Goal: Task Accomplishment & Management: Manage account settings

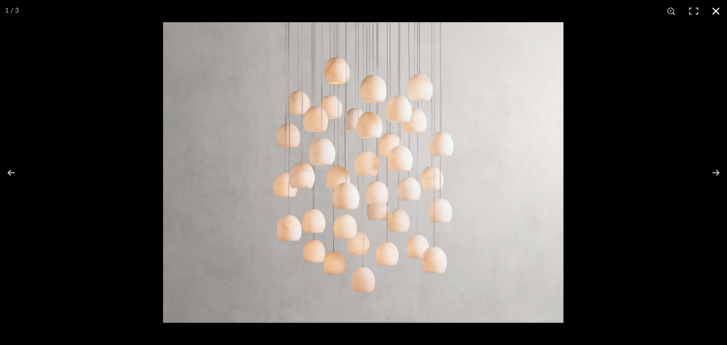
click at [718, 13] on button at bounding box center [716, 11] width 22 height 22
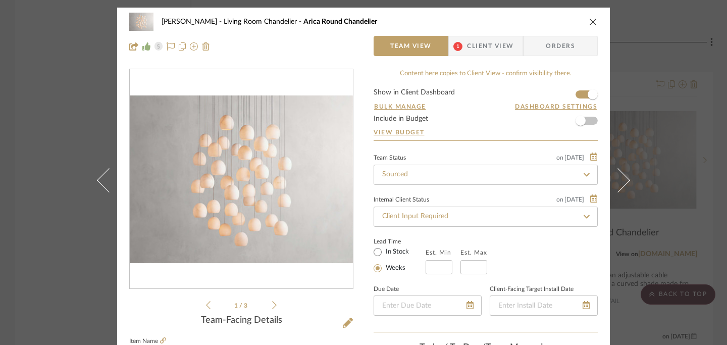
click at [592, 20] on icon "close" at bounding box center [593, 22] width 8 height 8
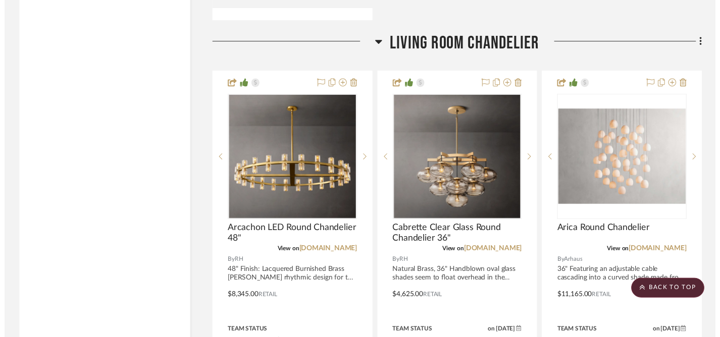
scroll to position [1639, 0]
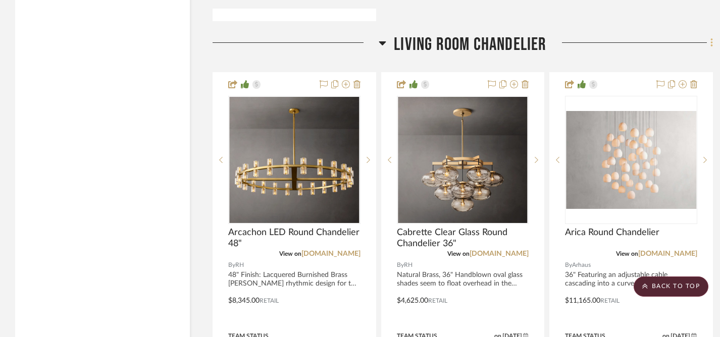
click at [711, 40] on icon at bounding box center [712, 42] width 3 height 11
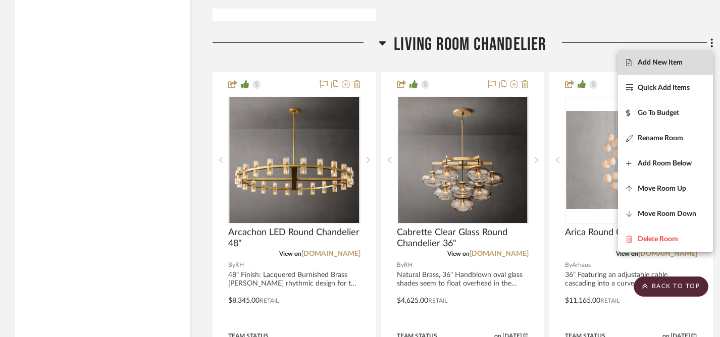
click at [663, 64] on span "Add New Item" at bounding box center [660, 63] width 45 height 9
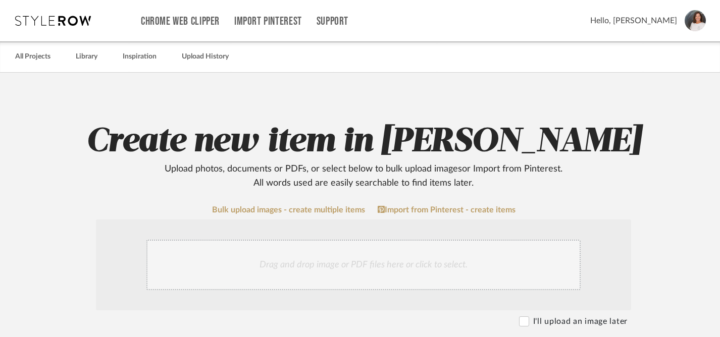
click at [316, 268] on div "Drag and drop image or PDF files here or click to select." at bounding box center [363, 265] width 434 height 51
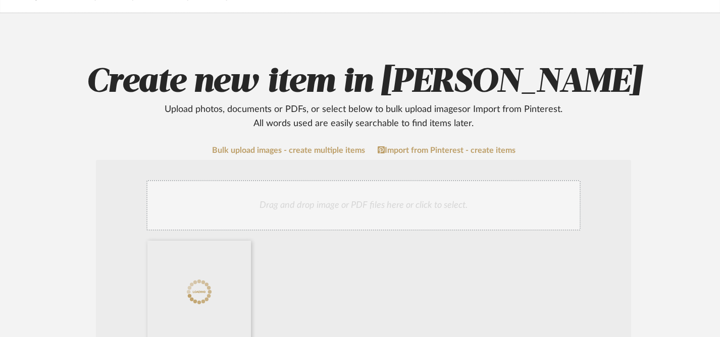
scroll to position [247, 0]
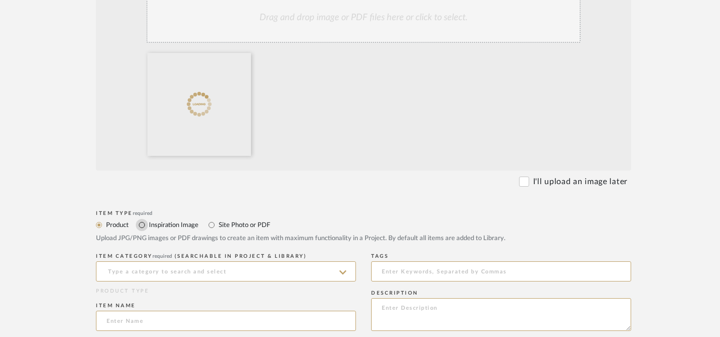
click at [143, 224] on input "Inspiration Image" at bounding box center [142, 225] width 12 height 12
radio input "true"
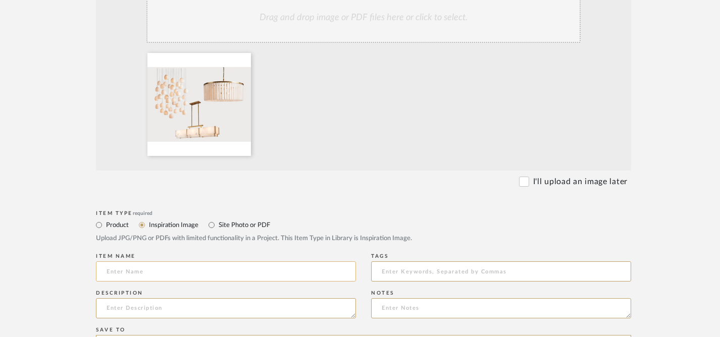
click at [180, 273] on input at bounding box center [226, 272] width 260 height 20
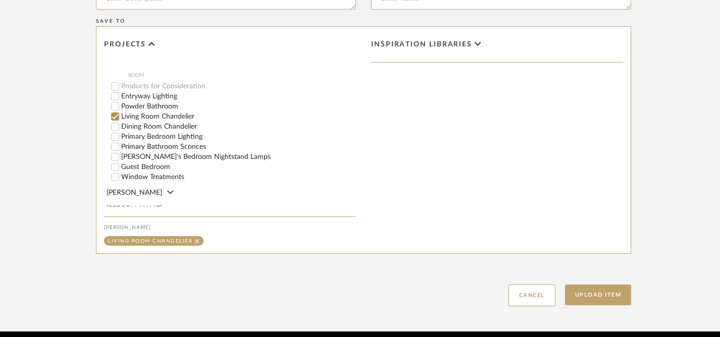
scroll to position [556, 0]
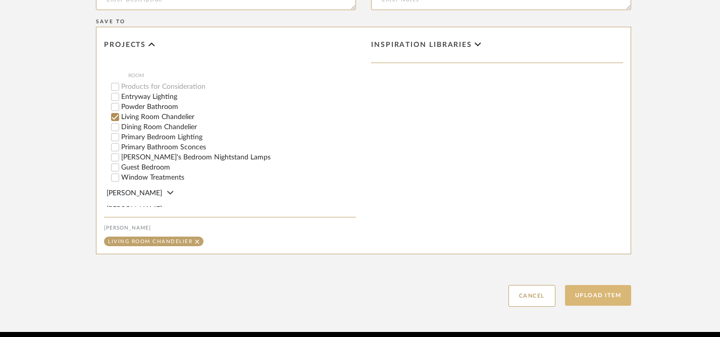
type input "Main Living Spaces: Alabaster Options"
click at [601, 295] on button "Upload Item" at bounding box center [598, 295] width 67 height 21
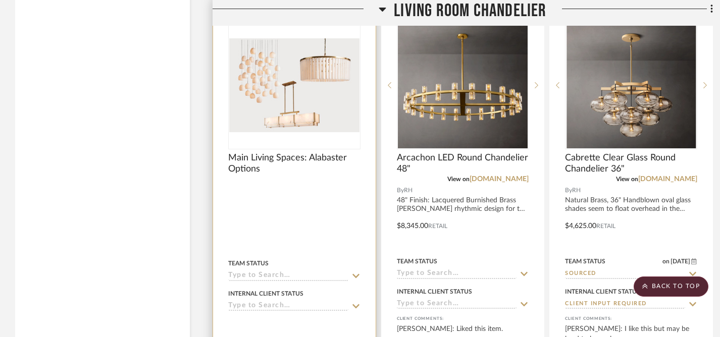
scroll to position [1738, 0]
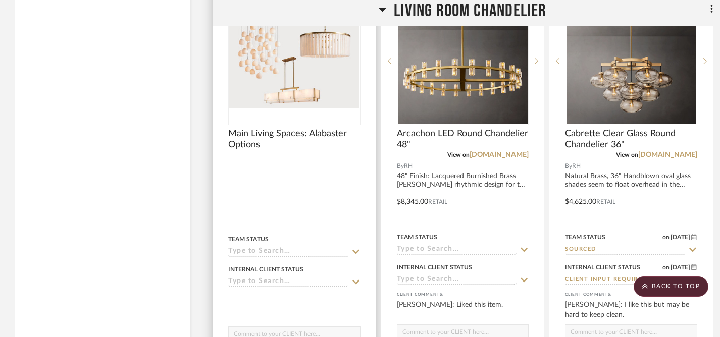
click at [356, 280] on icon at bounding box center [355, 282] width 9 height 8
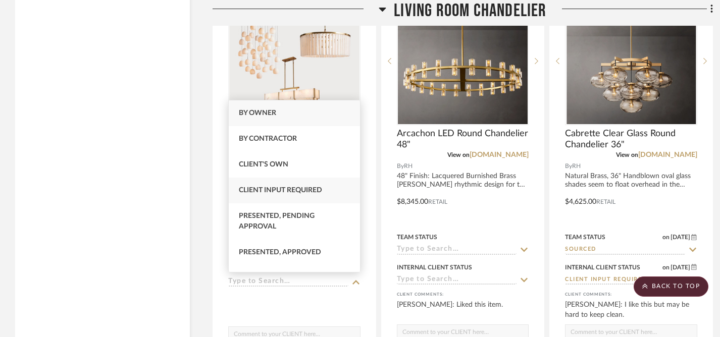
click at [279, 188] on span "Client Input Required" at bounding box center [280, 190] width 83 height 7
type input "[DATE]"
type input "Client Input Required"
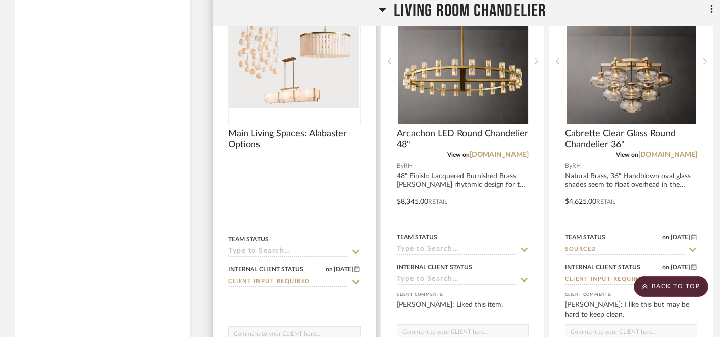
click at [316, 332] on textarea at bounding box center [294, 336] width 131 height 19
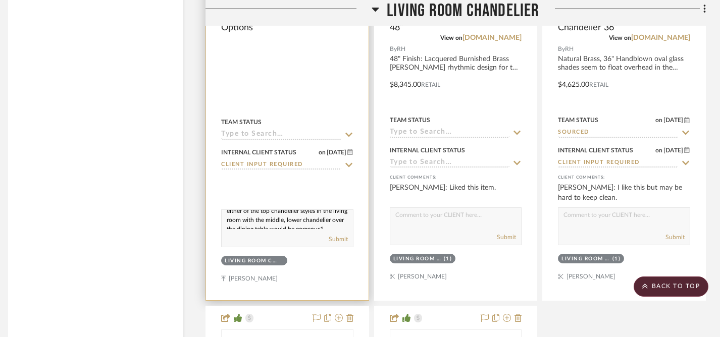
scroll to position [0, 0]
click at [289, 218] on textarea "If you decide to go the alabaster route then either of the top chandelier style…" at bounding box center [287, 219] width 131 height 19
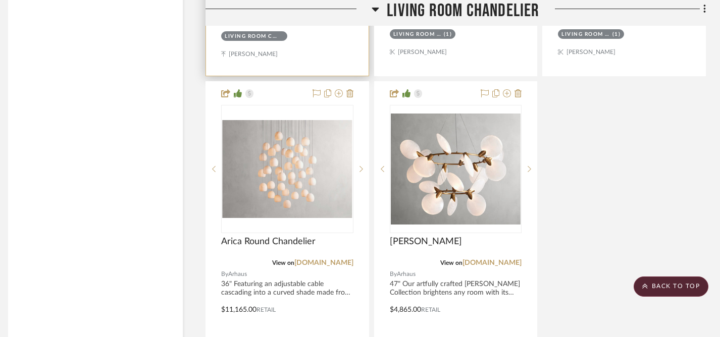
scroll to position [2107, 7]
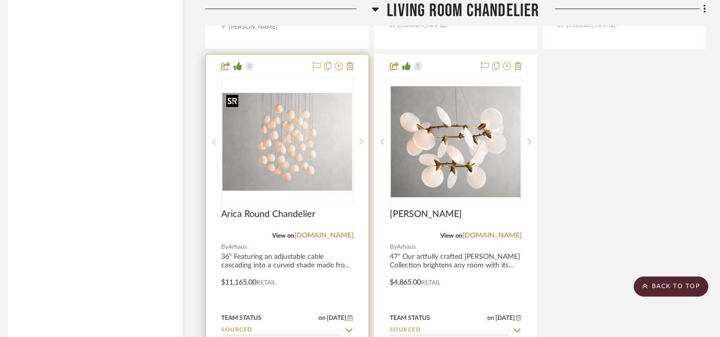
click at [295, 173] on img "0" at bounding box center [287, 142] width 130 height 98
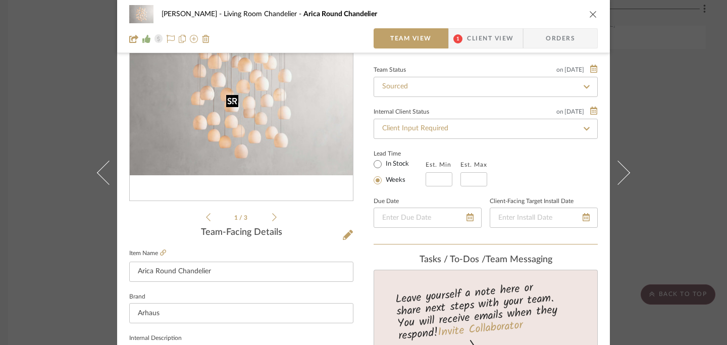
scroll to position [0, 0]
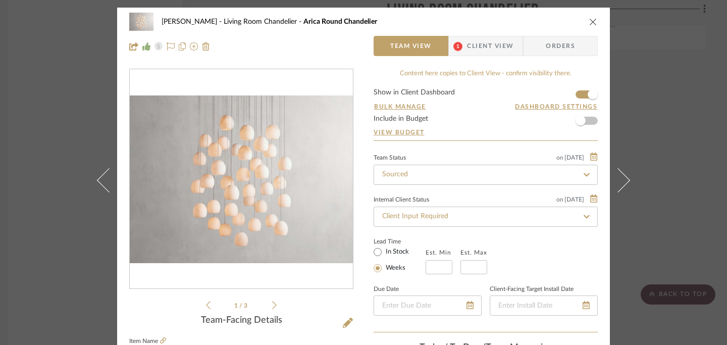
click at [589, 21] on icon "close" at bounding box center [593, 22] width 8 height 8
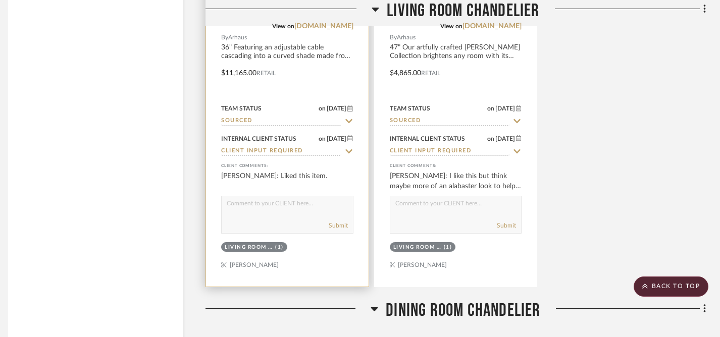
scroll to position [2318, 7]
click at [312, 214] on div "Submit" at bounding box center [287, 214] width 132 height 38
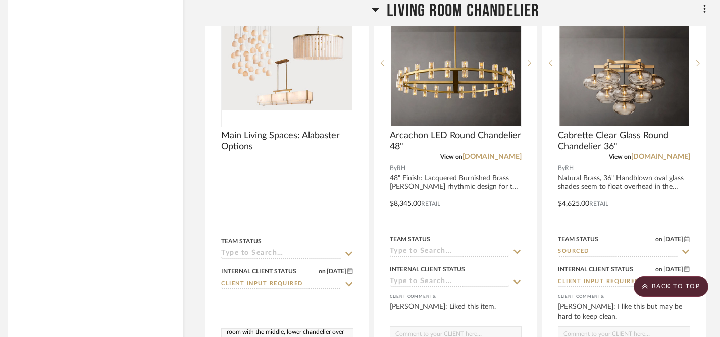
scroll to position [1823, 7]
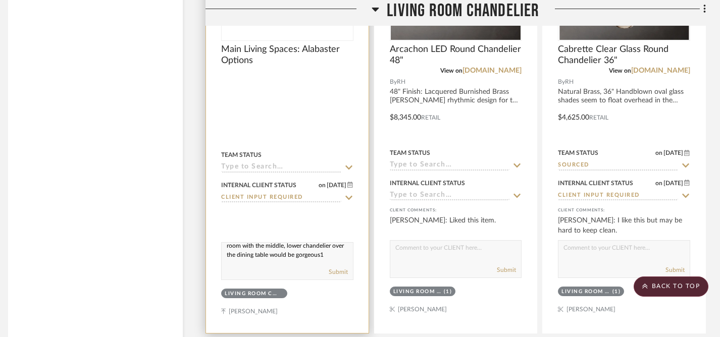
click at [277, 254] on textarea "If you decide to go the Alabaster route then either of the top chandelier style…" at bounding box center [287, 252] width 131 height 19
click at [290, 250] on textarea "If you decide to go the Alabaster route then either of the top chandelier style…" at bounding box center [287, 252] width 131 height 19
click at [327, 250] on textarea "If you decide to go the alabaster route then either of the top chandelier style…" at bounding box center [287, 252] width 131 height 19
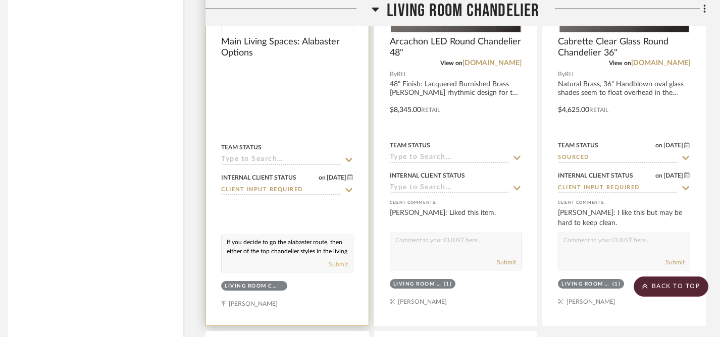
type textarea "If you decide to go the alabaster route, then either of the top chandelier styl…"
click at [337, 266] on button "Submit" at bounding box center [338, 264] width 19 height 9
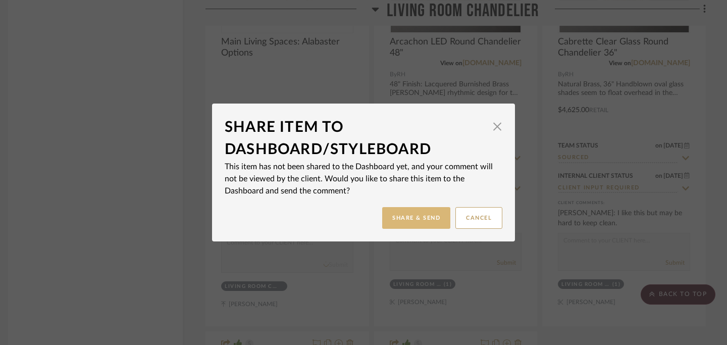
click at [411, 217] on button "Share & Send" at bounding box center [416, 218] width 68 height 22
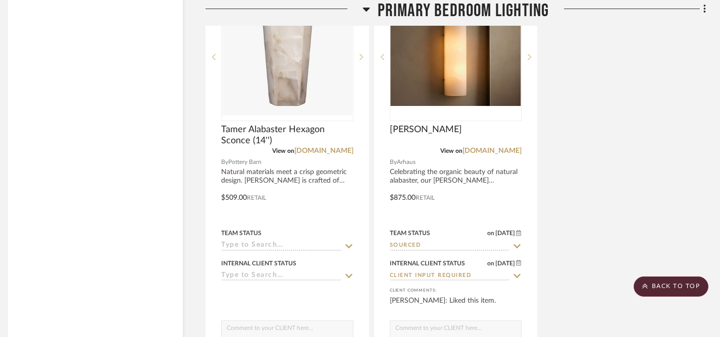
scroll to position [3642, 7]
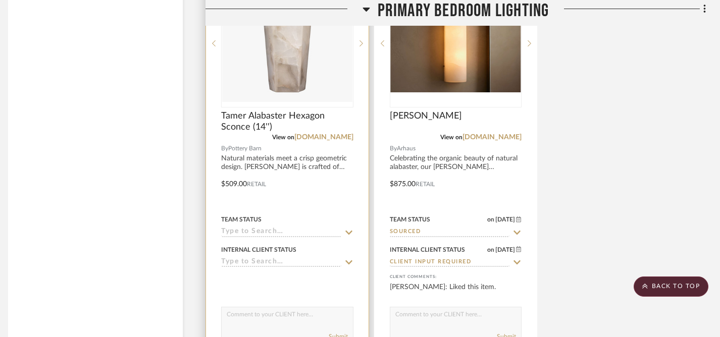
click at [348, 261] on icon at bounding box center [348, 263] width 7 height 4
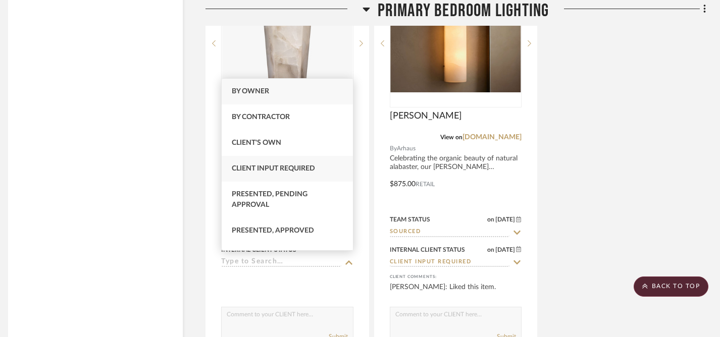
click at [300, 170] on span "Client Input Required" at bounding box center [273, 168] width 83 height 7
type input "[DATE]"
type input "Client Input Required"
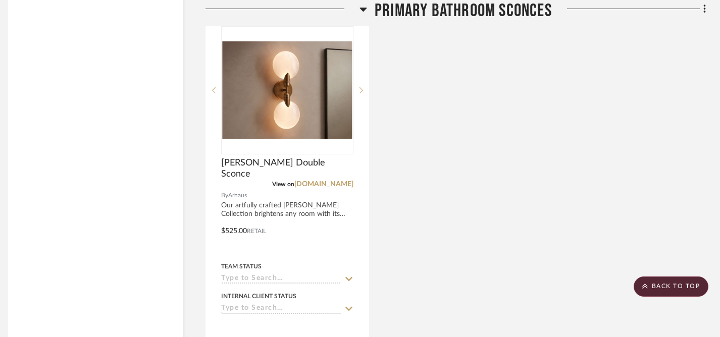
scroll to position [4085, 7]
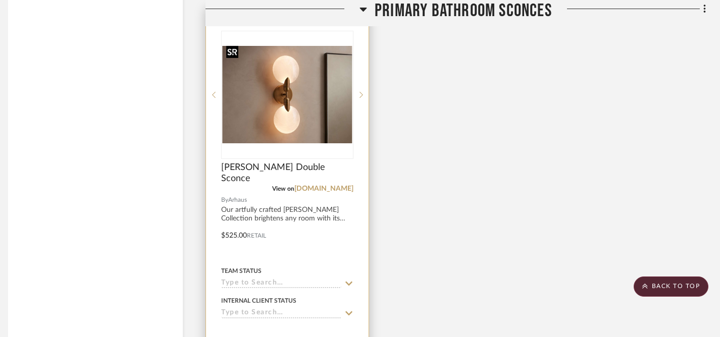
click at [284, 105] on img "0" at bounding box center [287, 95] width 130 height 98
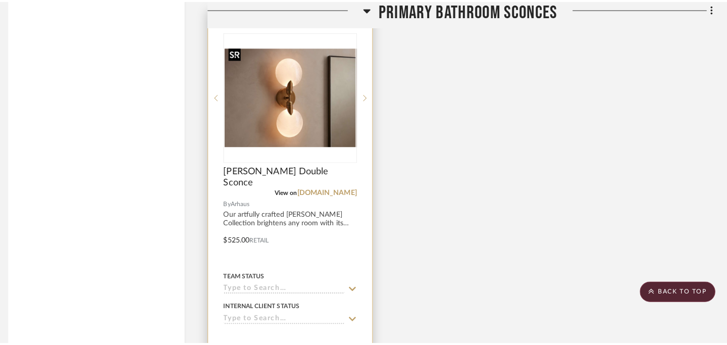
scroll to position [0, 0]
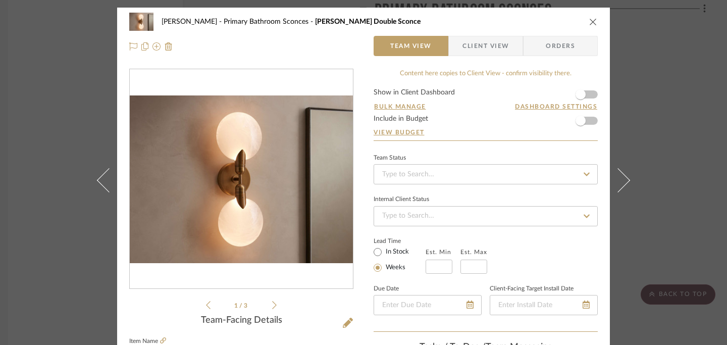
click at [272, 305] on icon at bounding box center [274, 304] width 5 height 9
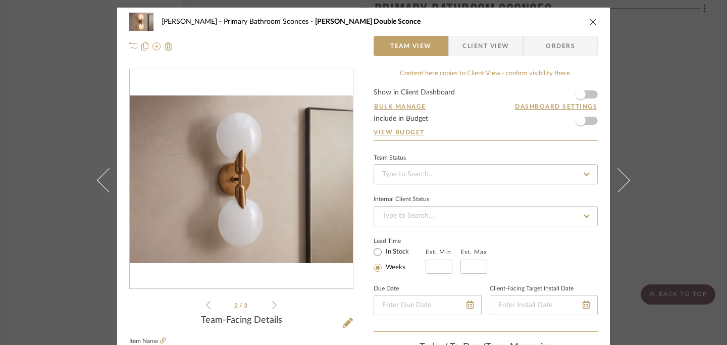
click at [272, 305] on icon at bounding box center [274, 304] width 5 height 9
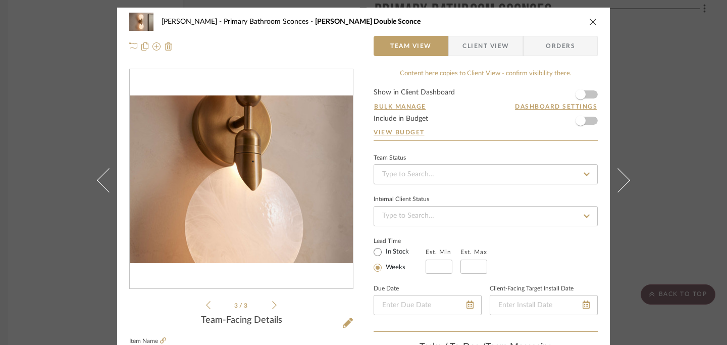
click at [272, 305] on icon at bounding box center [274, 304] width 5 height 9
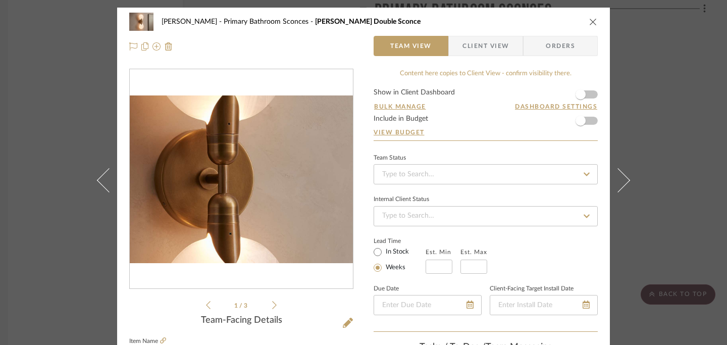
click at [243, 179] on img "0" at bounding box center [241, 179] width 223 height 168
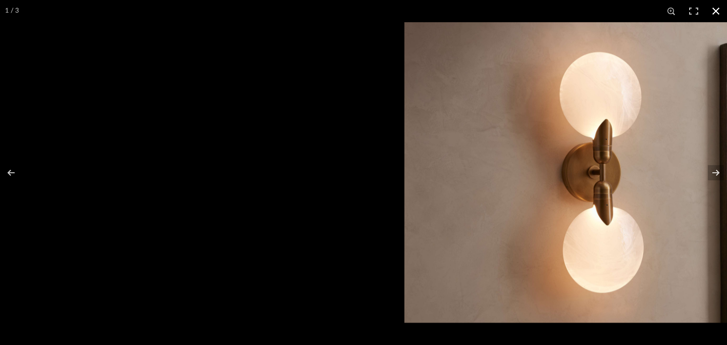
click at [714, 10] on button at bounding box center [716, 11] width 22 height 22
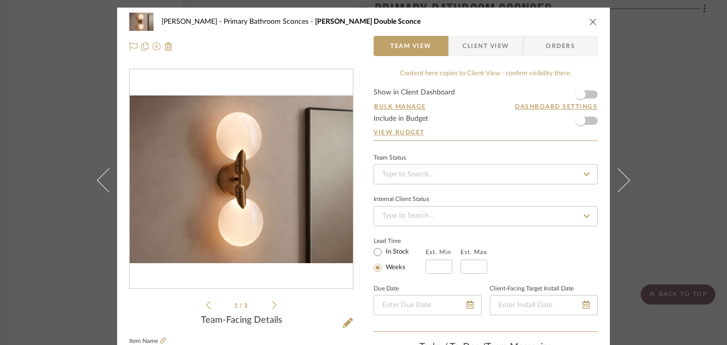
click at [591, 24] on icon "close" at bounding box center [593, 22] width 8 height 8
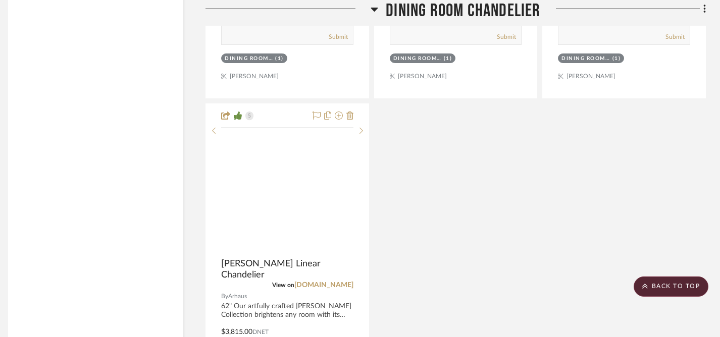
scroll to position [3045, 7]
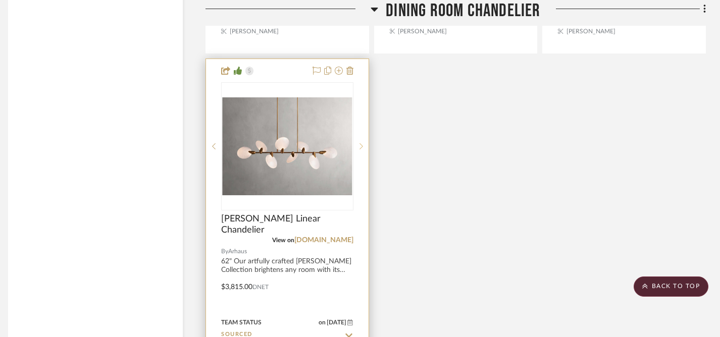
click at [361, 143] on icon at bounding box center [362, 146] width 4 height 7
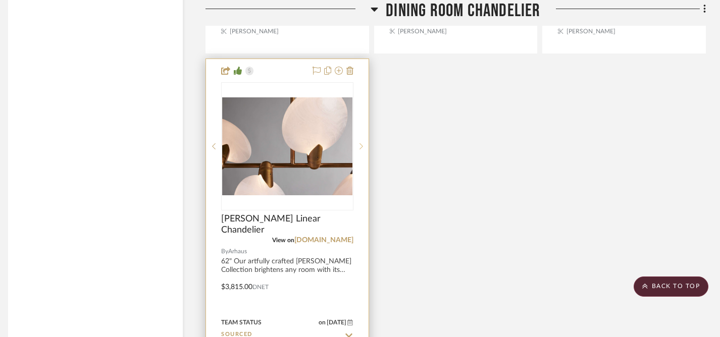
click at [361, 143] on icon at bounding box center [362, 146] width 4 height 7
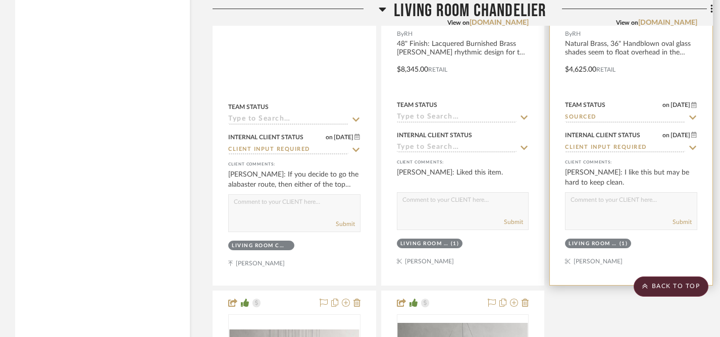
scroll to position [1930, 0]
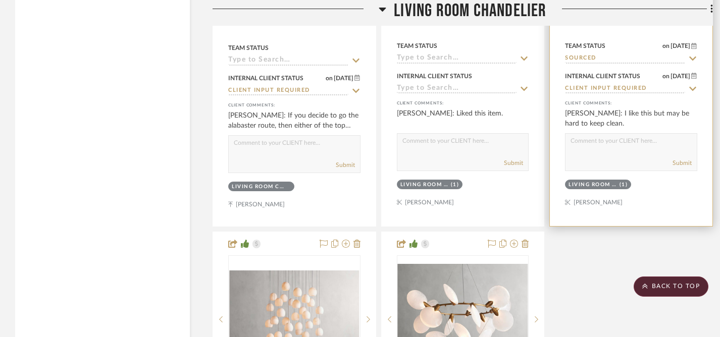
click at [581, 143] on textarea at bounding box center [631, 143] width 131 height 19
click at [590, 150] on textarea "I could see that. I'll remove it from your dashbord. :)" at bounding box center [631, 143] width 131 height 19
type textarea "I could see that. I'll remove it from your dashboard. :)"
click at [623, 154] on div "I could see that. I'll remove it from your dashboard. :) Submit" at bounding box center [631, 152] width 132 height 38
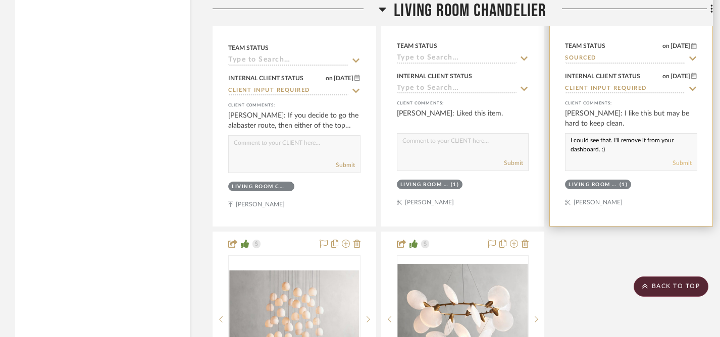
click at [679, 163] on button "Submit" at bounding box center [682, 163] width 19 height 9
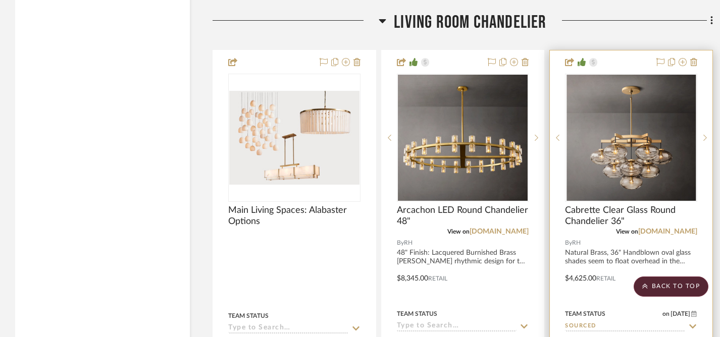
scroll to position [1661, 0]
click at [695, 62] on icon at bounding box center [693, 63] width 7 height 8
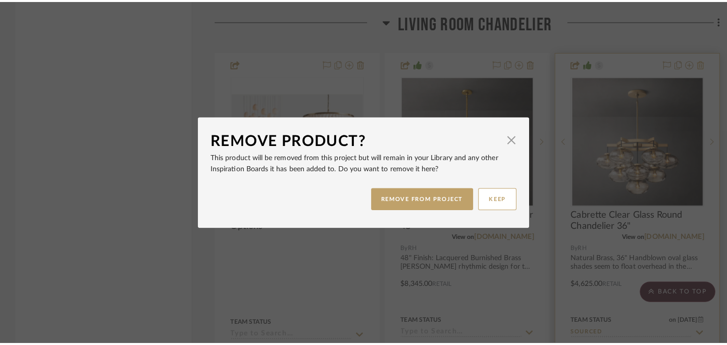
scroll to position [0, 0]
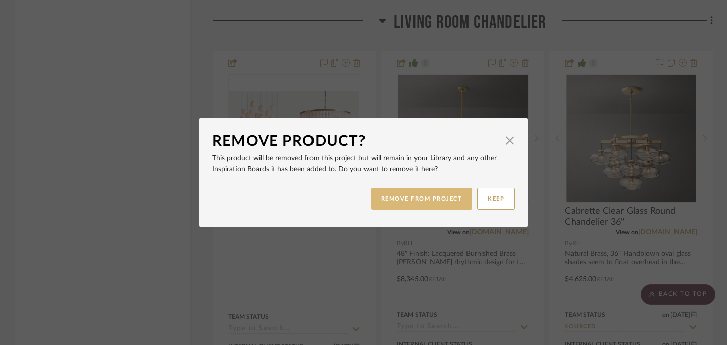
click at [440, 197] on button "REMOVE FROM PROJECT" at bounding box center [422, 199] width 102 height 22
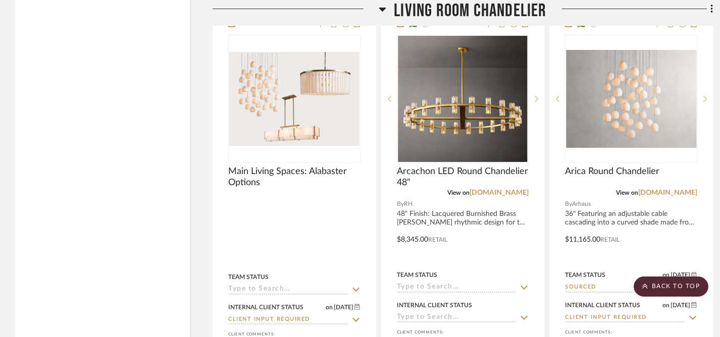
scroll to position [1702, 0]
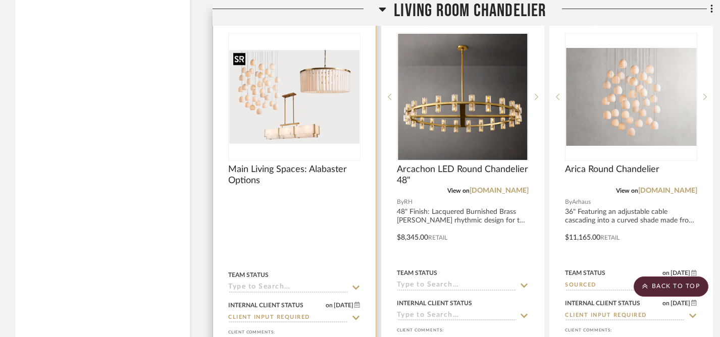
click at [294, 89] on img "0" at bounding box center [294, 97] width 130 height 94
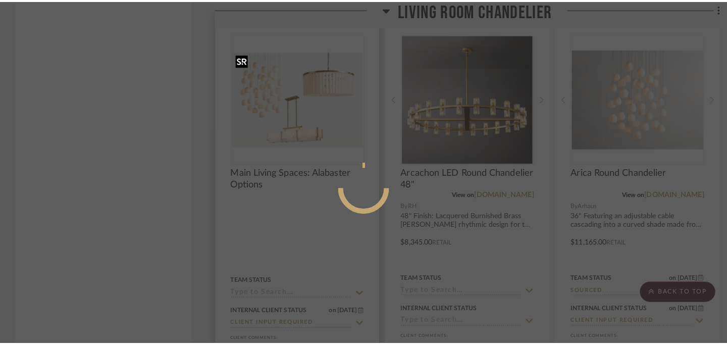
scroll to position [0, 0]
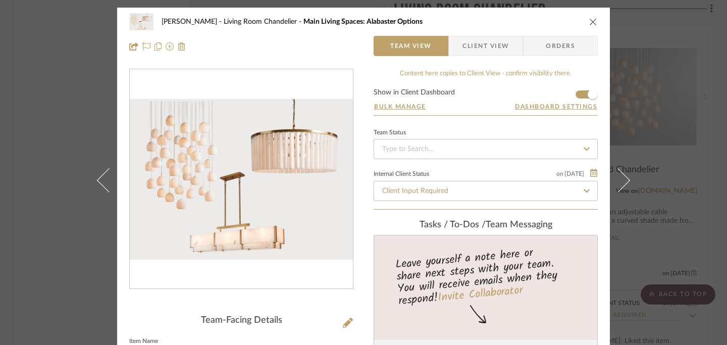
click at [589, 22] on icon "close" at bounding box center [593, 22] width 8 height 8
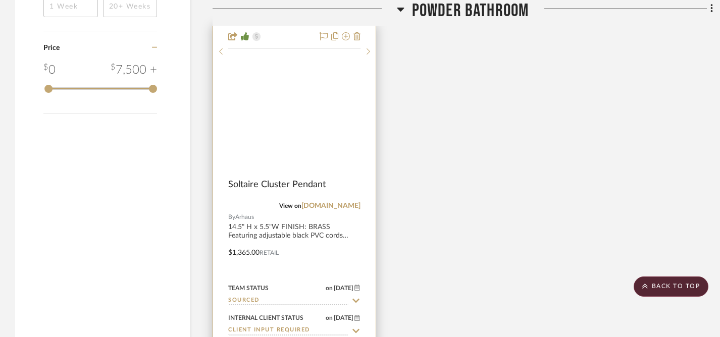
scroll to position [1193, 0]
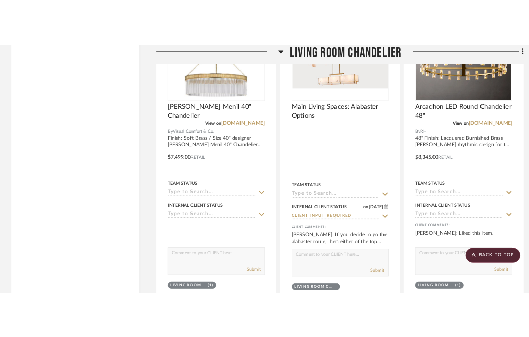
scroll to position [1779, 0]
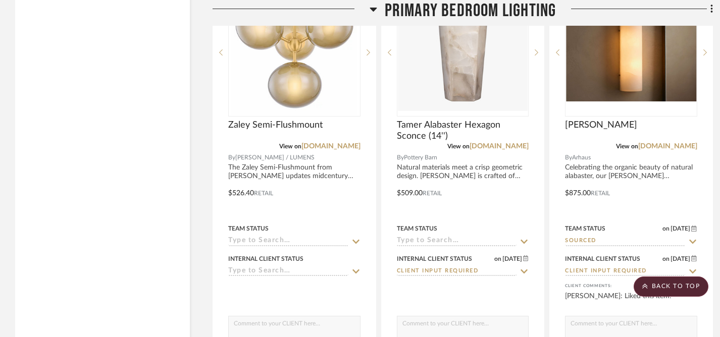
scroll to position [3638, 0]
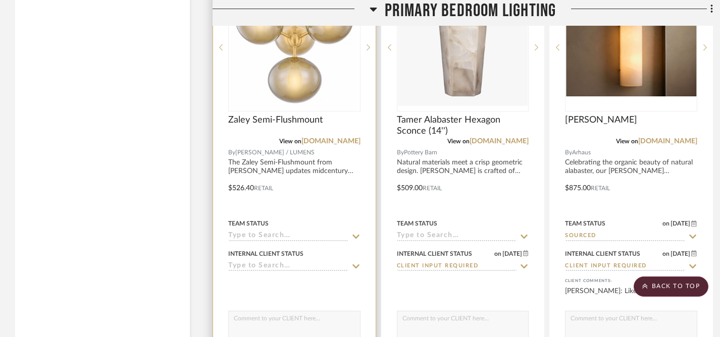
click at [355, 263] on icon at bounding box center [355, 267] width 9 height 8
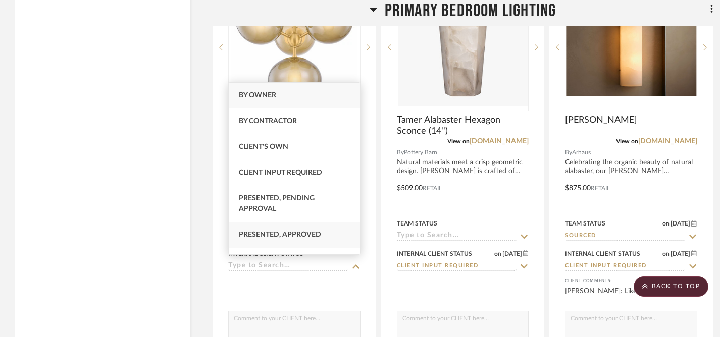
click at [307, 231] on span "Presented, Approved" at bounding box center [280, 234] width 82 height 7
type input "[DATE]"
type input "Presented, Approved"
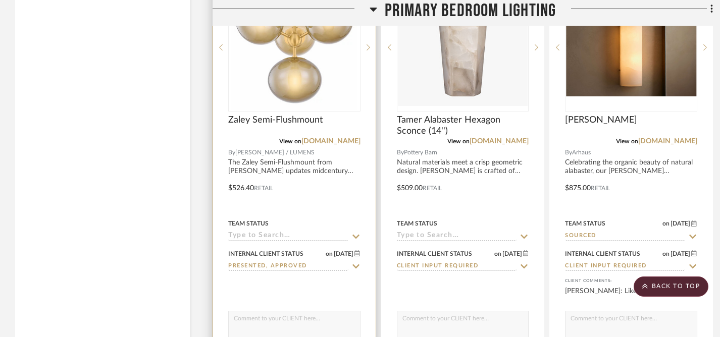
click at [275, 324] on textarea at bounding box center [294, 321] width 131 height 19
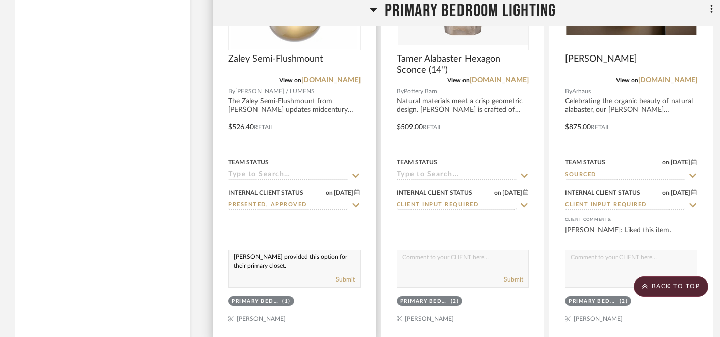
scroll to position [3697, 0]
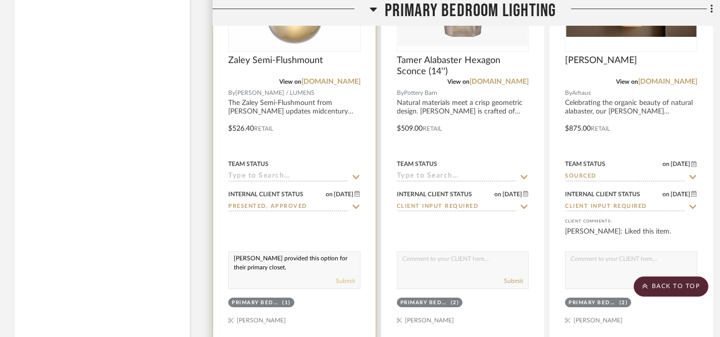
type textarea "[PERSON_NAME] provided this option for their primary closet."
click at [346, 279] on button "Submit" at bounding box center [345, 281] width 19 height 9
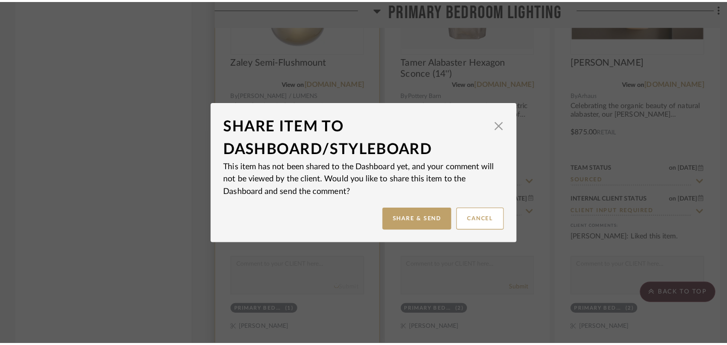
scroll to position [0, 0]
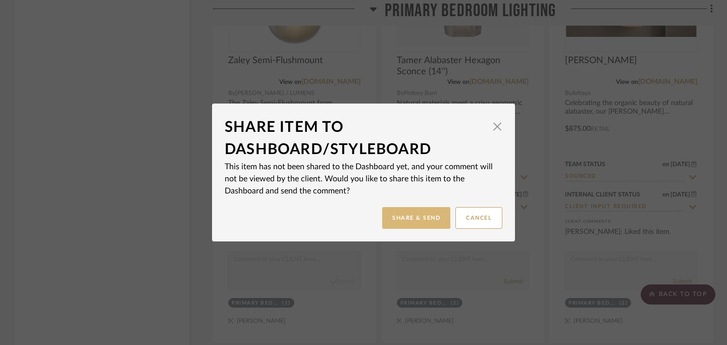
click at [409, 210] on button "Share & Send" at bounding box center [416, 218] width 68 height 22
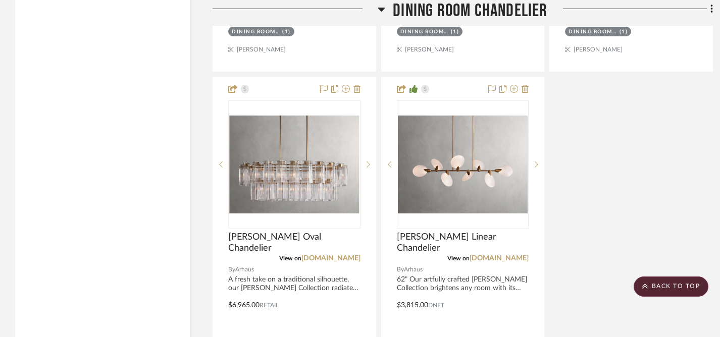
scroll to position [3026, 0]
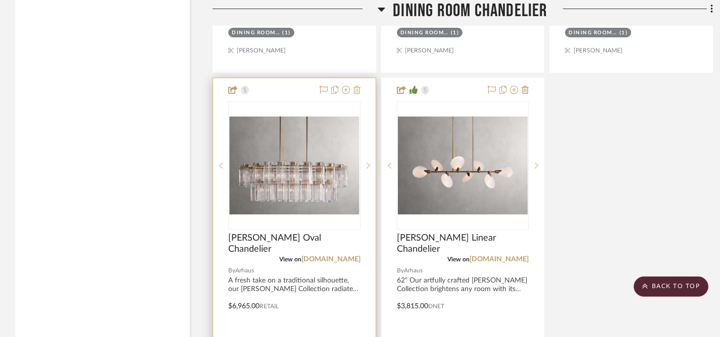
click at [357, 88] on icon at bounding box center [357, 90] width 7 height 8
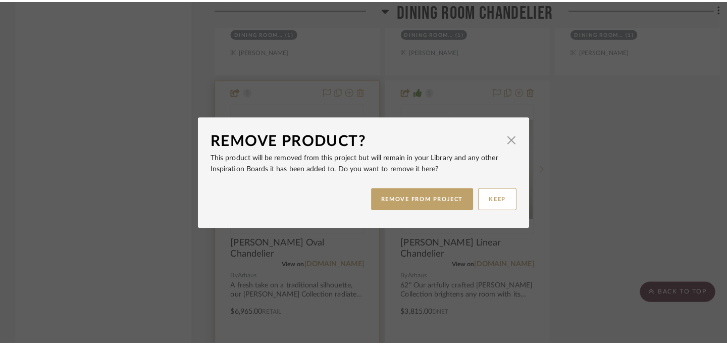
scroll to position [0, 0]
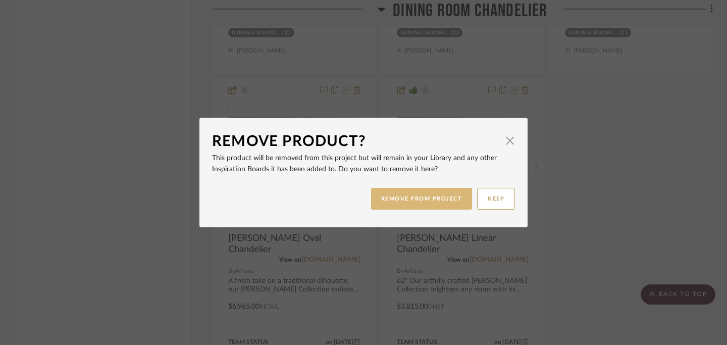
click at [396, 199] on button "REMOVE FROM PROJECT" at bounding box center [422, 199] width 102 height 22
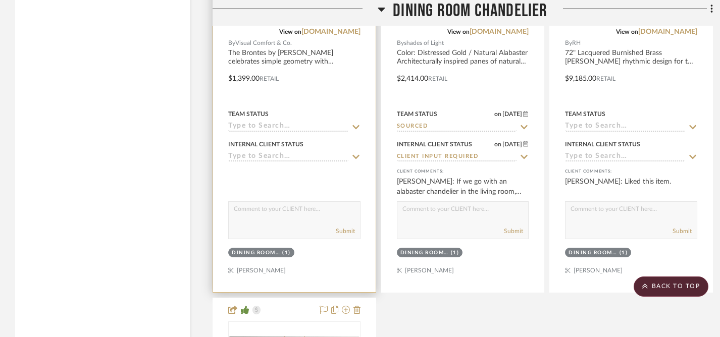
scroll to position [2805, 0]
click at [356, 156] on icon at bounding box center [356, 158] width 7 height 4
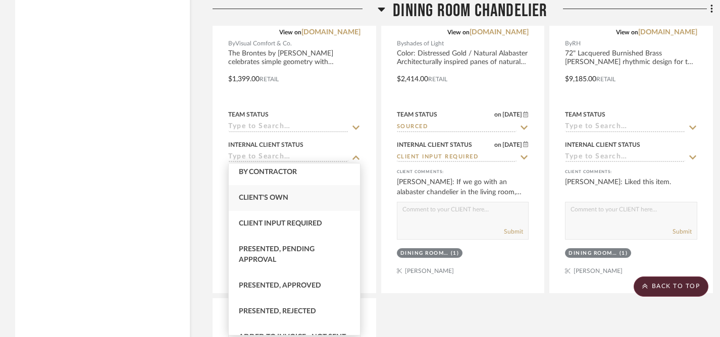
scroll to position [49, 0]
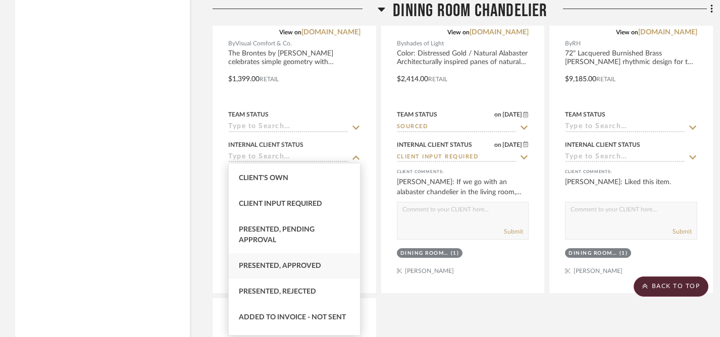
click at [293, 267] on span "Presented, Approved" at bounding box center [280, 266] width 82 height 7
type input "[DATE]"
type input "Presented, Approved"
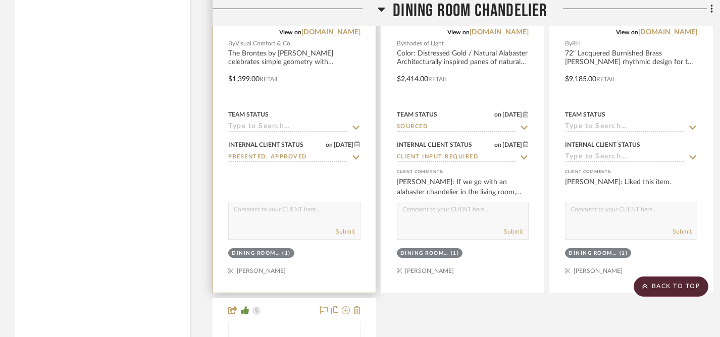
click at [287, 216] on textarea at bounding box center [294, 212] width 131 height 19
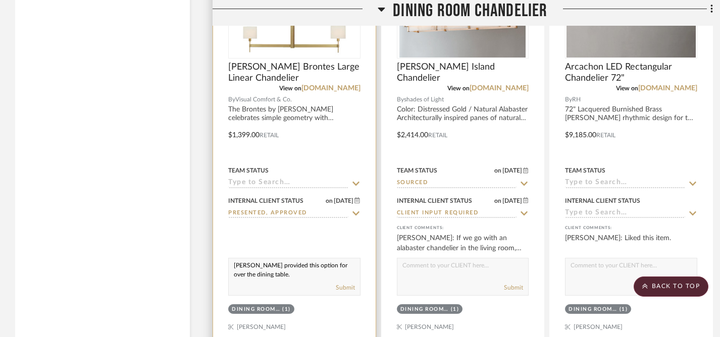
scroll to position [2751, 0]
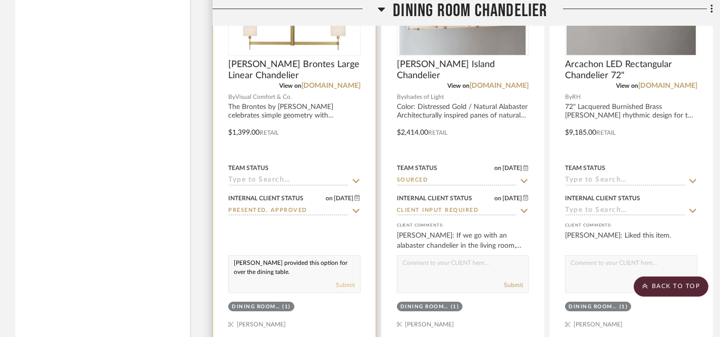
type textarea "[PERSON_NAME] provided this option for over the dining table."
click at [346, 284] on button "Submit" at bounding box center [345, 285] width 19 height 9
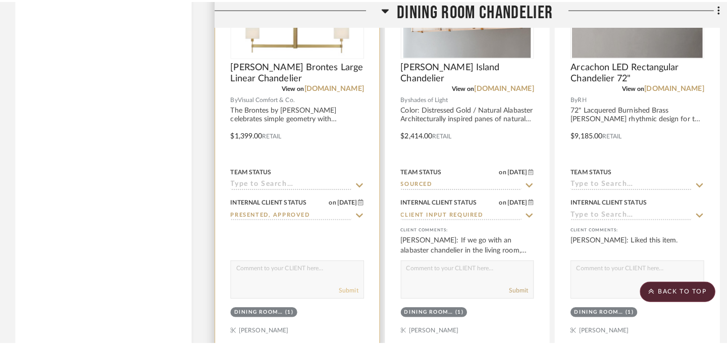
scroll to position [0, 0]
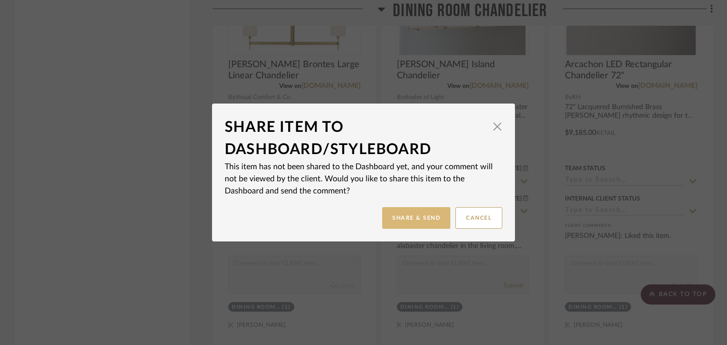
click at [412, 218] on button "Share & Send" at bounding box center [416, 218] width 68 height 22
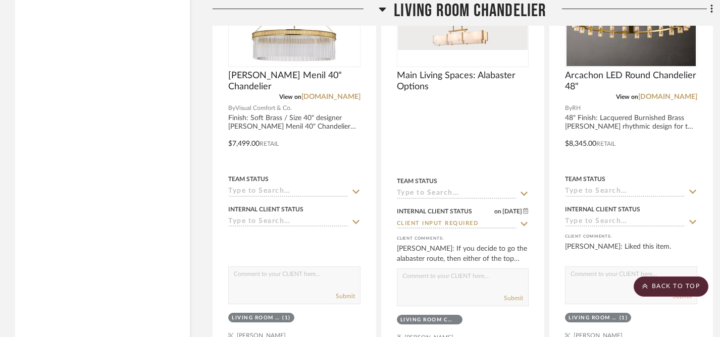
scroll to position [1797, 0]
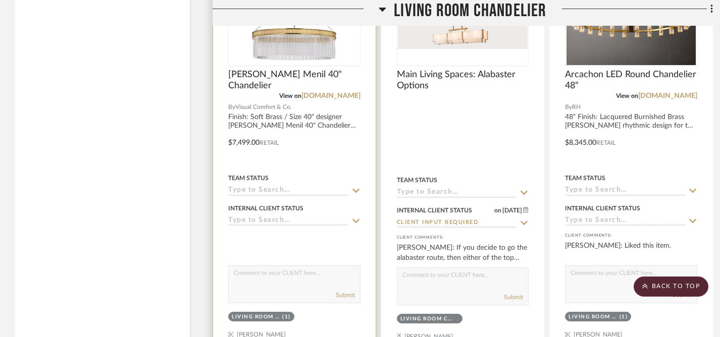
click at [354, 222] on icon at bounding box center [355, 221] width 9 height 8
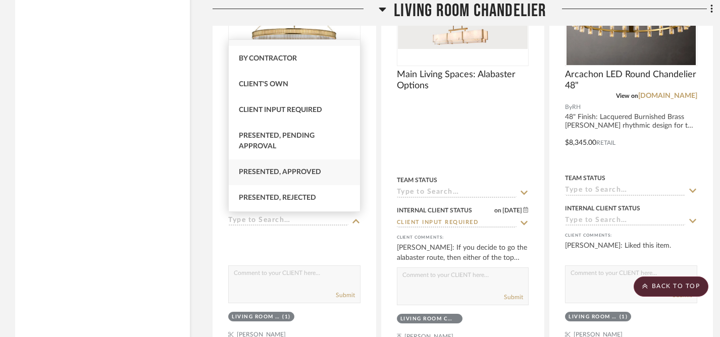
scroll to position [21, 0]
click at [300, 171] on span "Presented, Approved" at bounding box center [280, 171] width 82 height 7
type input "[DATE]"
type input "Presented, Approved"
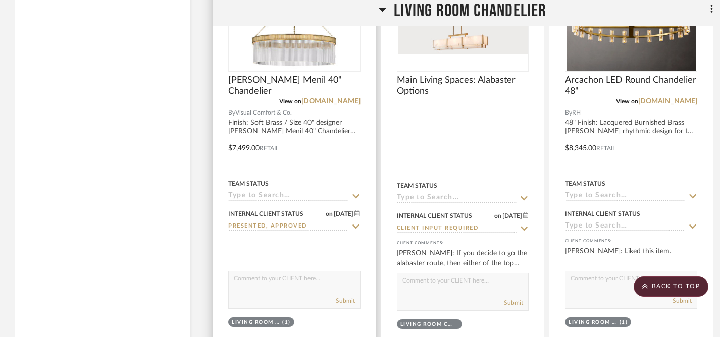
scroll to position [1798, 0]
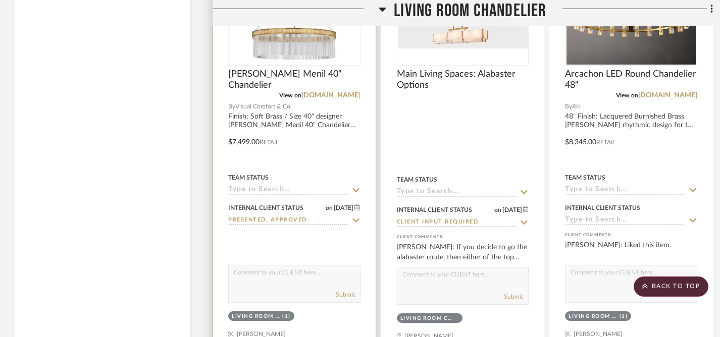
click at [296, 276] on textarea at bounding box center [294, 275] width 131 height 19
type textarea "[PERSON_NAME] provided this option for the living room."
click at [347, 293] on button "Submit" at bounding box center [345, 294] width 19 height 9
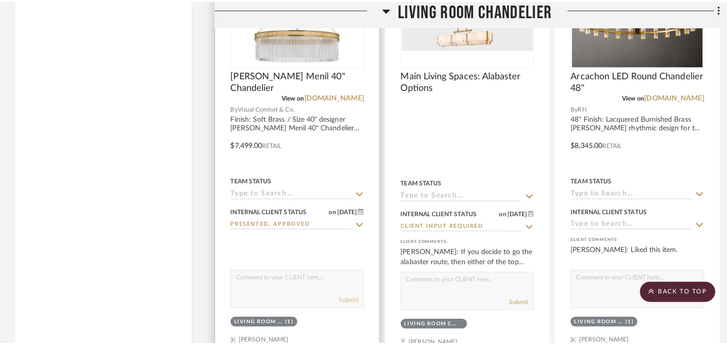
scroll to position [0, 0]
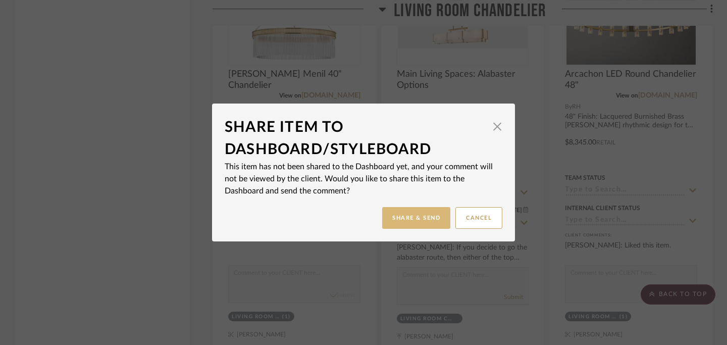
click at [417, 216] on button "Share & Send" at bounding box center [416, 218] width 68 height 22
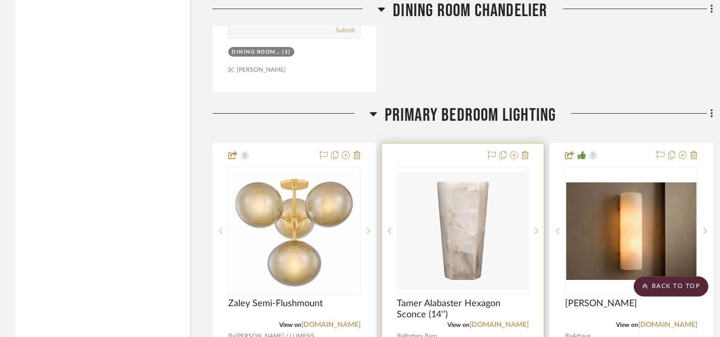
scroll to position [3453, 0]
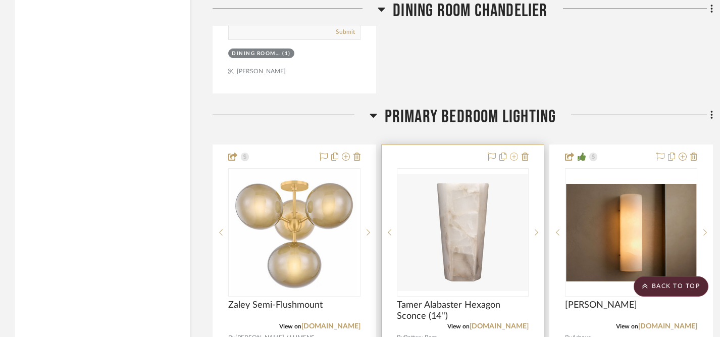
click at [516, 154] on icon at bounding box center [514, 157] width 8 height 8
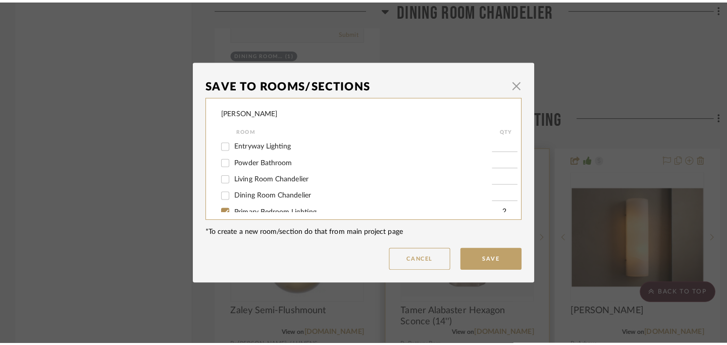
scroll to position [0, 0]
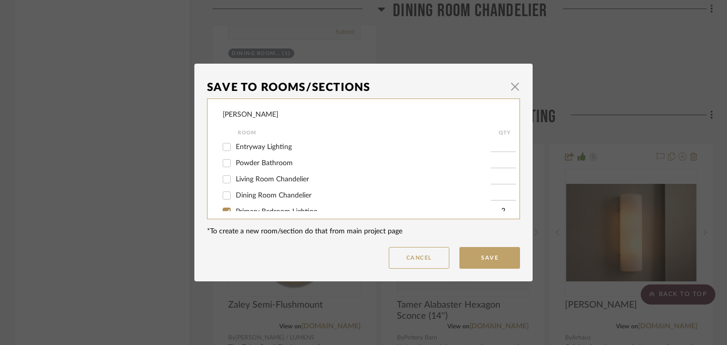
click at [222, 148] on input "Entryway Lighting" at bounding box center [227, 147] width 16 height 16
checkbox input "true"
drag, startPoint x: 502, startPoint y: 146, endPoint x: 483, endPoint y: 146, distance: 18.7
click at [483, 146] on div "Entryway Lighting 1" at bounding box center [371, 147] width 296 height 16
click at [491, 147] on input "1" at bounding box center [503, 147] width 25 height 10
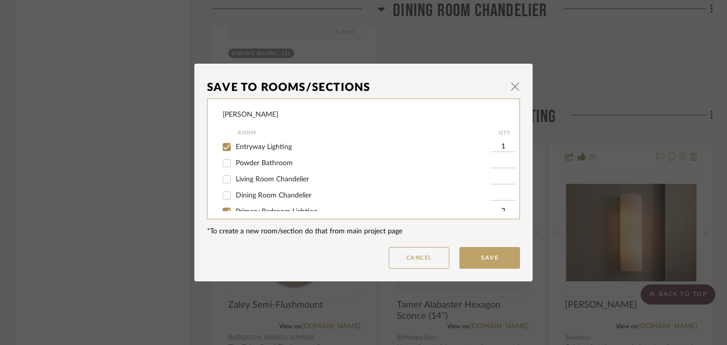
drag, startPoint x: 502, startPoint y: 149, endPoint x: 496, endPoint y: 149, distance: 5.6
click at [496, 149] on input "1" at bounding box center [503, 147] width 25 height 10
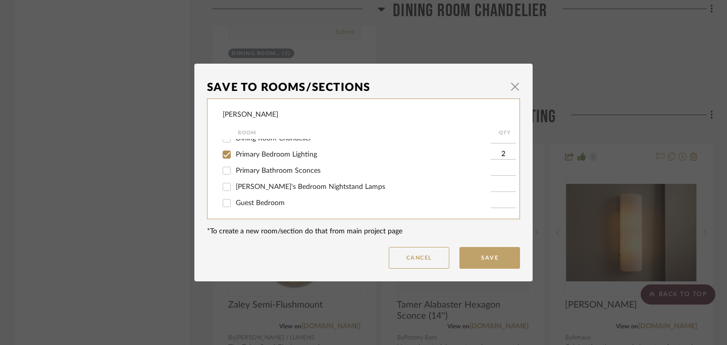
scroll to position [55, 0]
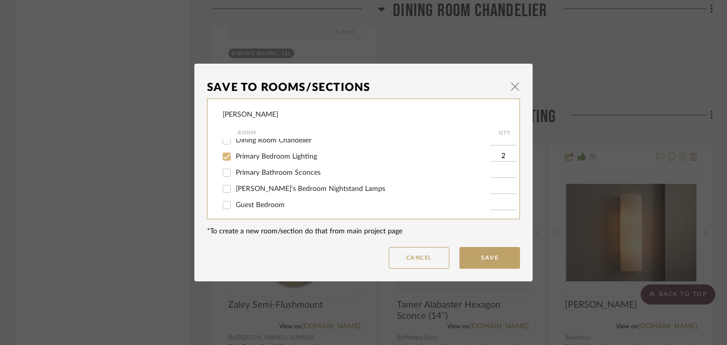
type input "2"
click at [223, 159] on input "Primary Bedroom Lighting" at bounding box center [227, 156] width 16 height 16
checkbox input "false"
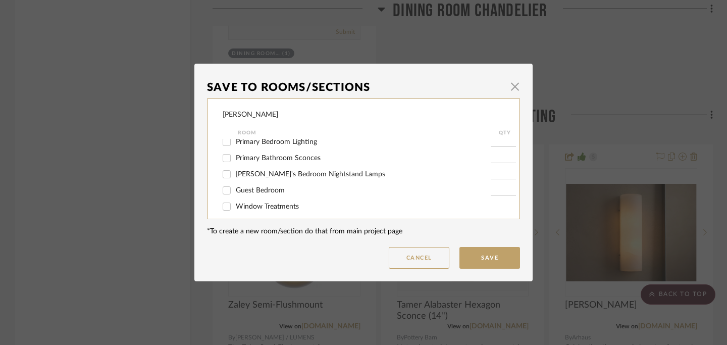
scroll to position [61, 0]
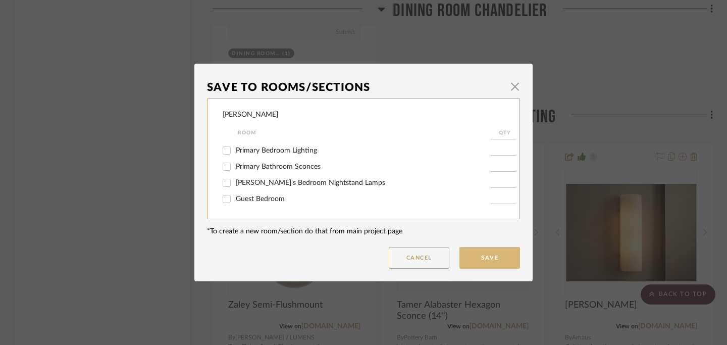
click at [489, 258] on button "Save" at bounding box center [490, 258] width 61 height 22
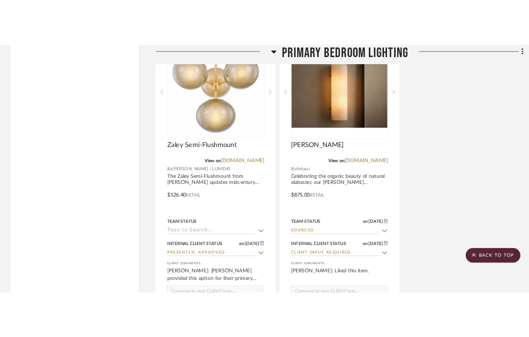
scroll to position [3613, 1]
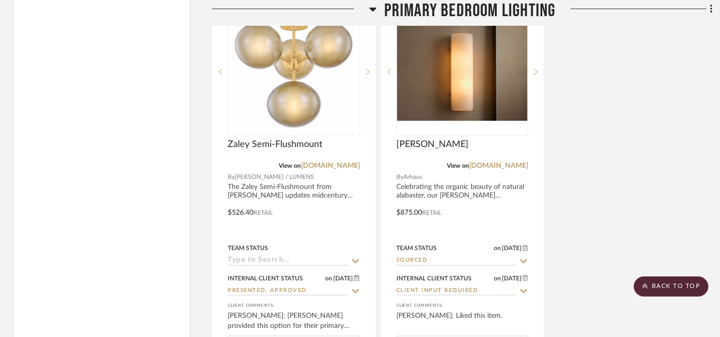
drag, startPoint x: 453, startPoint y: 153, endPoint x: 492, endPoint y: 6, distance: 152.5
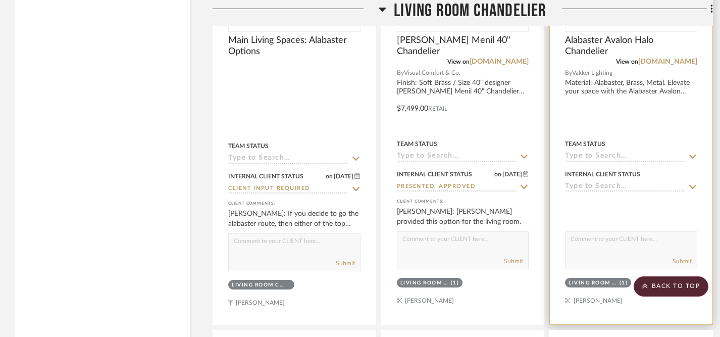
scroll to position [1834, 0]
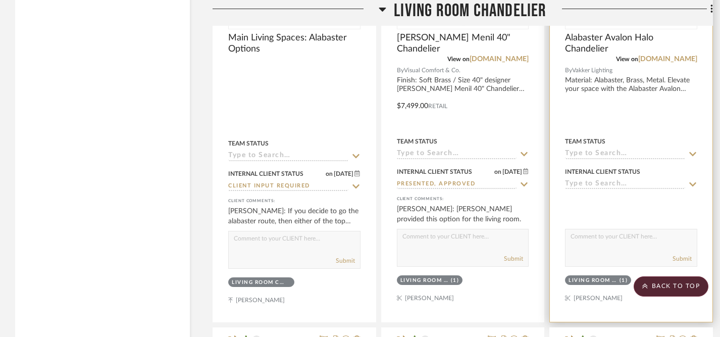
click at [535, 182] on icon at bounding box center [692, 184] width 9 height 8
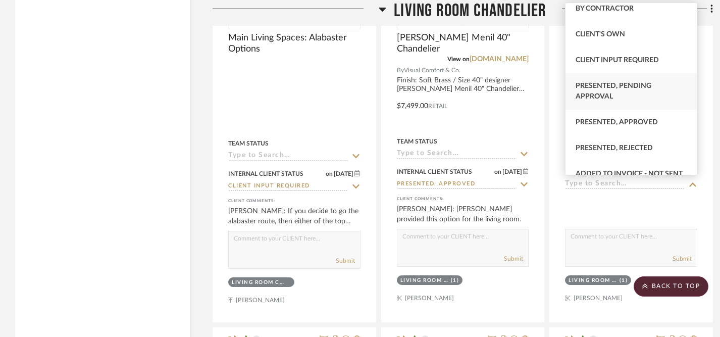
scroll to position [32, 0]
click at [535, 122] on span "Presented, Approved" at bounding box center [617, 122] width 82 height 7
type input "[DATE]"
type input "Presented, Approved"
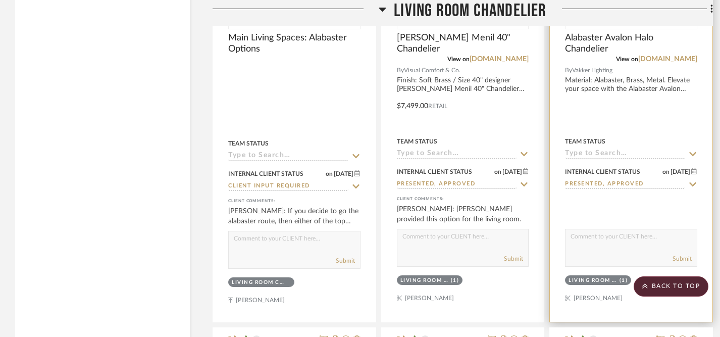
click at [535, 244] on textarea at bounding box center [631, 238] width 131 height 19
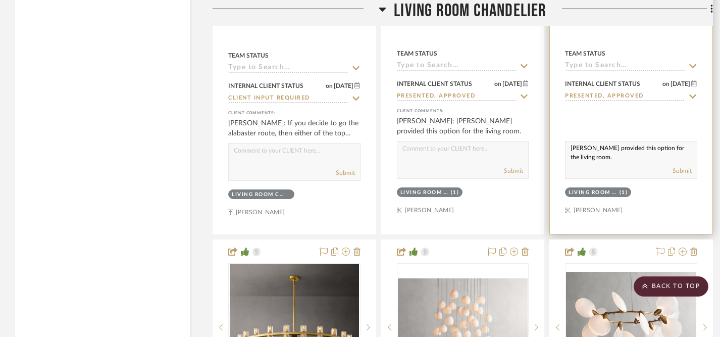
scroll to position [1923, 0]
type textarea "Marybeth provided this option for the living room."
click at [535, 171] on button "Submit" at bounding box center [682, 170] width 19 height 9
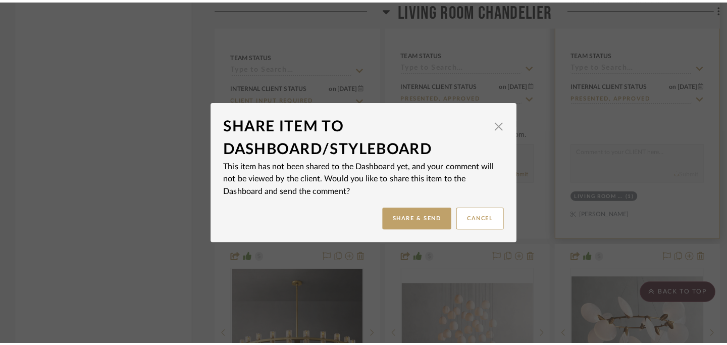
scroll to position [0, 0]
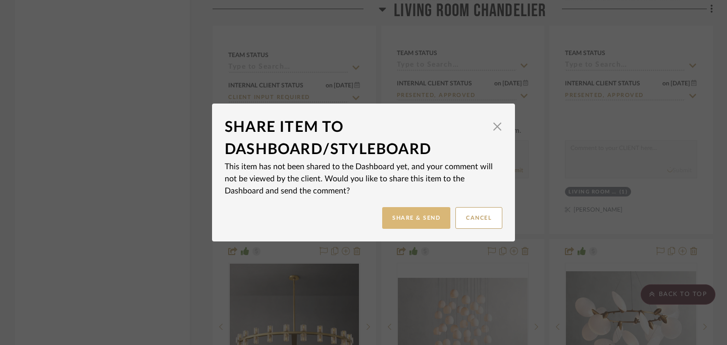
click at [416, 212] on button "Share & Send" at bounding box center [416, 218] width 68 height 22
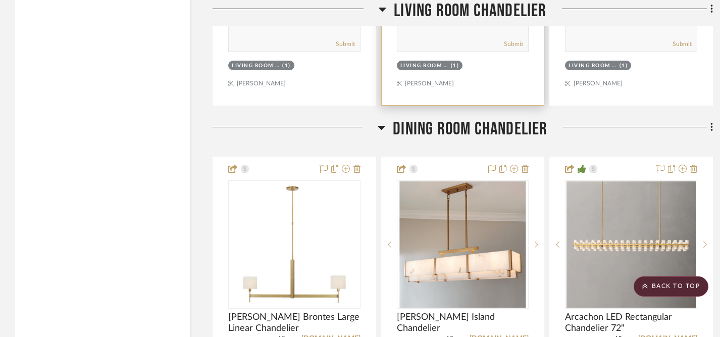
scroll to position [2345, 0]
